Goal: Navigation & Orientation: Find specific page/section

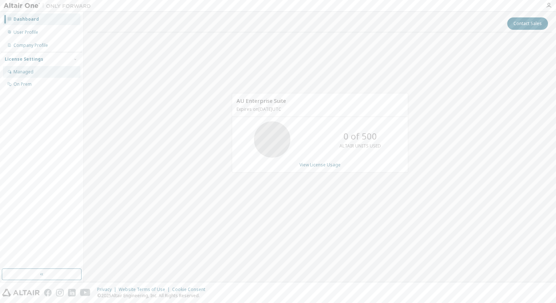
click at [49, 69] on div "Managed" at bounding box center [41, 72] width 77 height 12
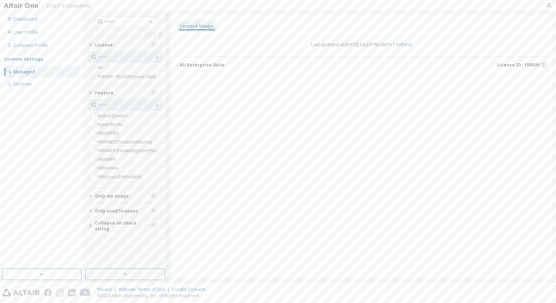
click at [210, 70] on button "AU Enterprise Suite License ID: 158939" at bounding box center [361, 65] width 373 height 16
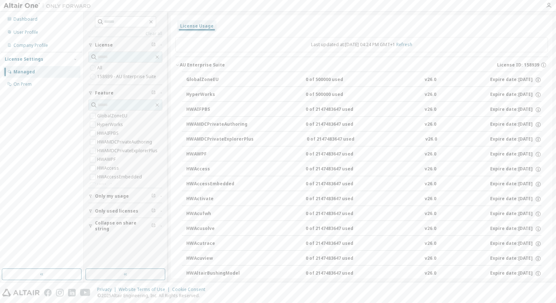
click at [210, 95] on div "HyperWorks" at bounding box center [218, 95] width 65 height 7
click at [43, 29] on div "User Profile" at bounding box center [41, 33] width 77 height 12
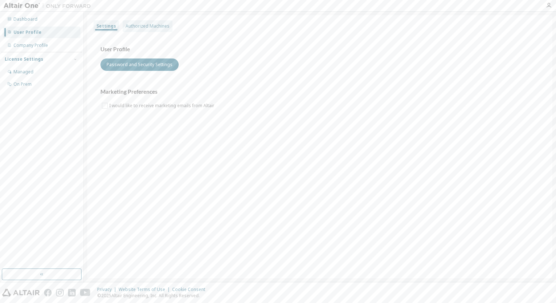
click at [127, 28] on div "Authorized Machines" at bounding box center [148, 26] width 44 height 6
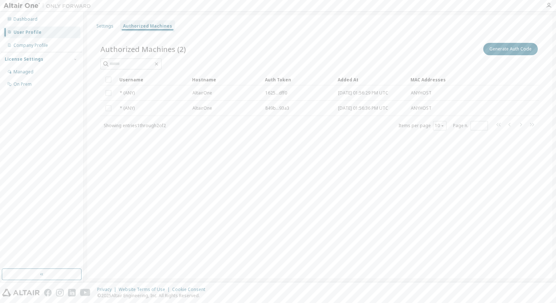
click at [67, 26] on div "Dashboard User Profile Company Profile License Settings Managed On Prem" at bounding box center [41, 52] width 81 height 78
click at [68, 24] on div "Dashboard" at bounding box center [41, 19] width 77 height 12
